Goal: Task Accomplishment & Management: Manage account settings

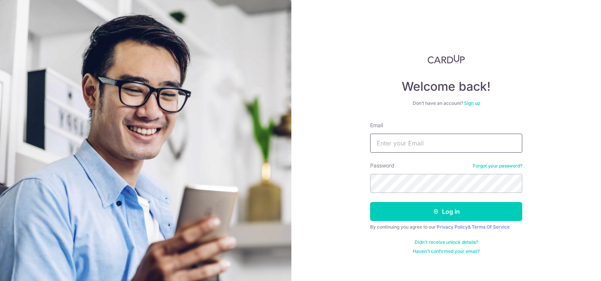
type input "[EMAIL_ADDRESS][DOMAIN_NAME]"
click at [476, 143] on input "[EMAIL_ADDRESS][DOMAIN_NAME]" at bounding box center [446, 143] width 152 height 19
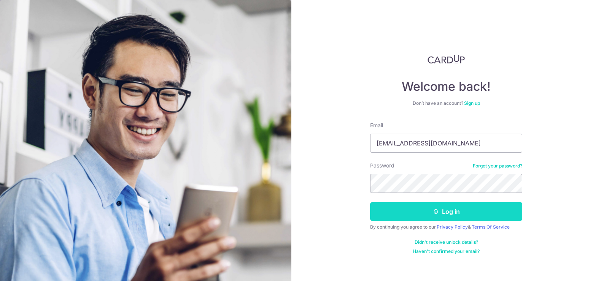
click at [396, 215] on button "Log in" at bounding box center [446, 211] width 152 height 19
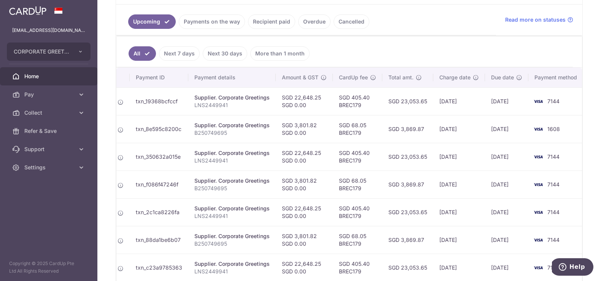
scroll to position [0, 16]
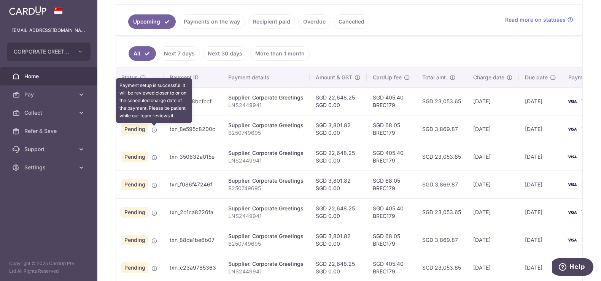
click at [152, 130] on icon at bounding box center [154, 130] width 6 height 6
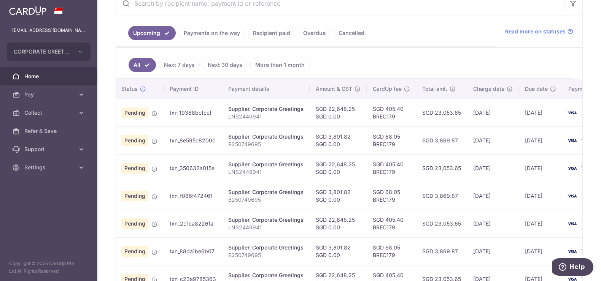
scroll to position [0, 0]
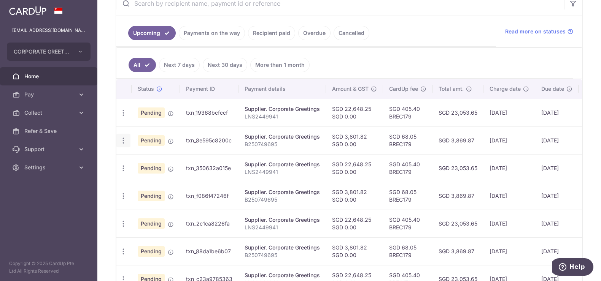
click at [123, 117] on icon "button" at bounding box center [123, 113] width 8 height 8
click at [144, 161] on span "Update payment" at bounding box center [164, 161] width 52 height 9
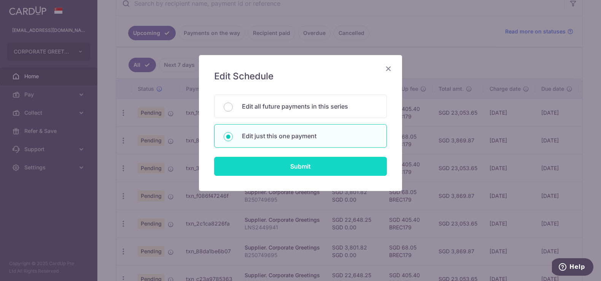
click at [278, 160] on input "Submit" at bounding box center [300, 166] width 173 height 19
radio input "true"
type input "3,801.82"
type input "0.00"
type input "[DATE]"
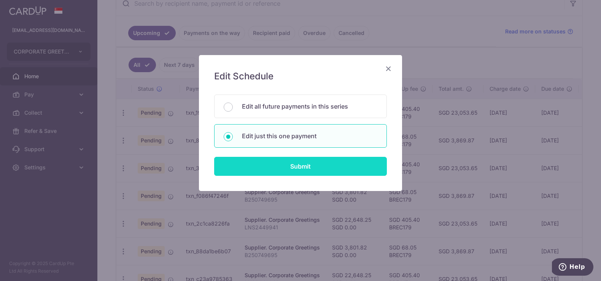
type input "B250749695"
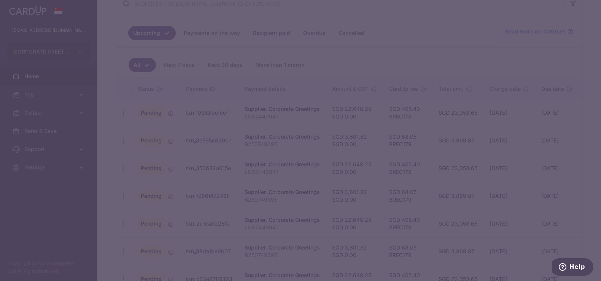
type input "BREC179"
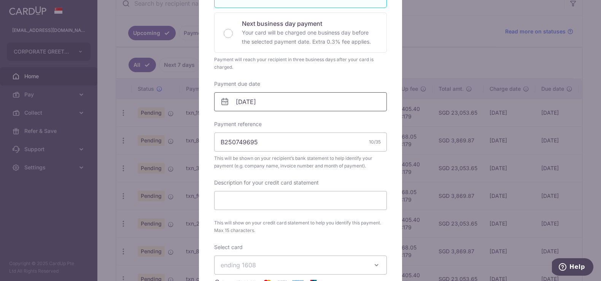
click at [275, 102] on input "[DATE]" at bounding box center [300, 101] width 173 height 19
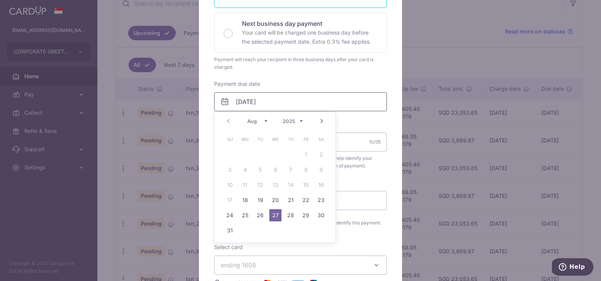
scroll to position [168, 0]
click at [261, 216] on link "26" at bounding box center [260, 215] width 12 height 12
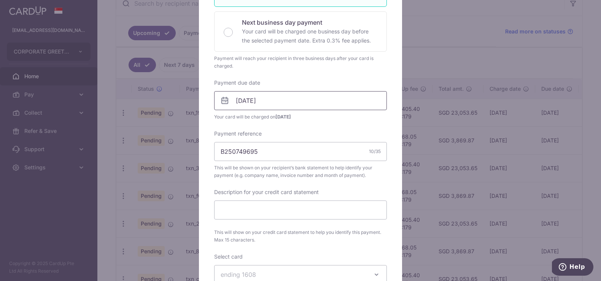
click at [278, 101] on input "[DATE]" at bounding box center [300, 100] width 173 height 19
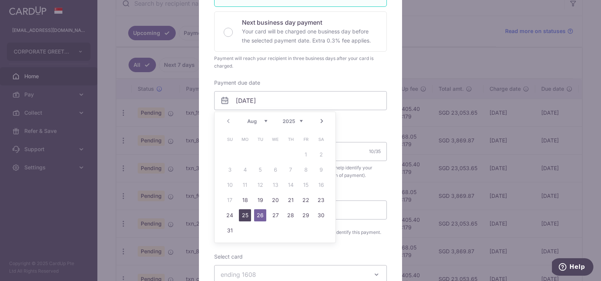
click at [246, 215] on link "25" at bounding box center [245, 215] width 12 height 12
type input "[DATE]"
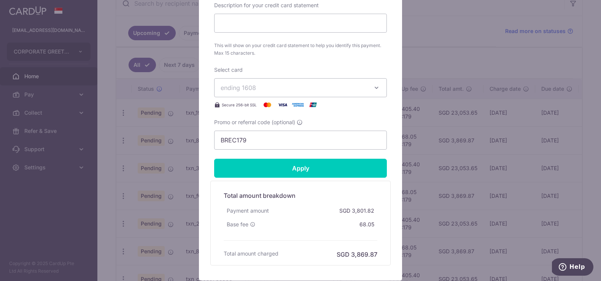
scroll to position [359, 0]
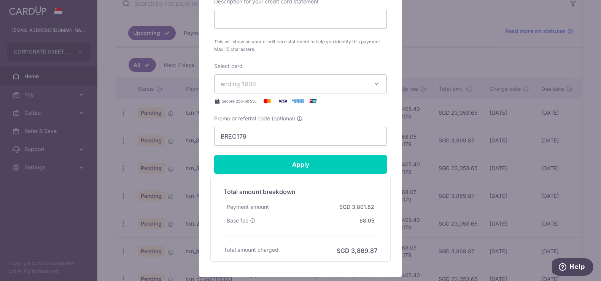
click at [267, 87] on span "ending 1608" at bounding box center [293, 83] width 146 height 9
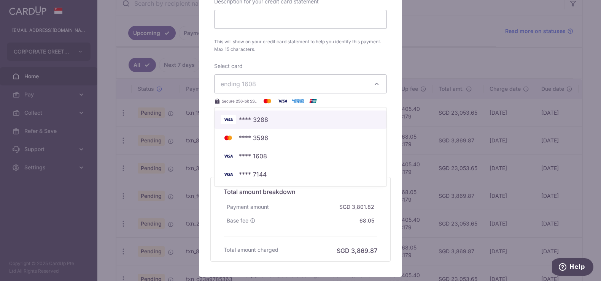
click at [264, 123] on span "**** 3288" at bounding box center [253, 119] width 29 height 9
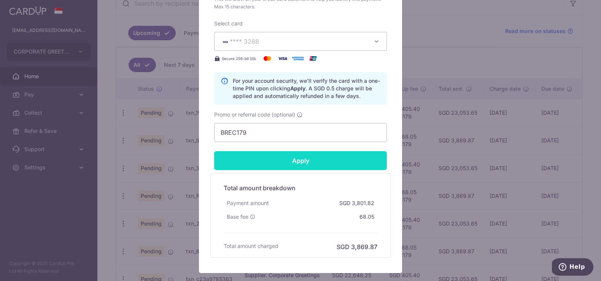
scroll to position [401, 0]
click at [296, 162] on input "Apply" at bounding box center [300, 161] width 173 height 19
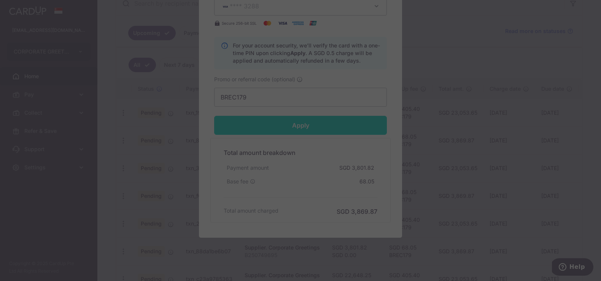
scroll to position [450, 0]
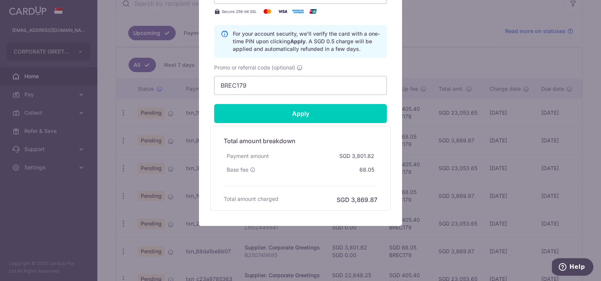
type input "Successfully Applied"
